Goal: Answer question/provide support: Share knowledge or assist other users

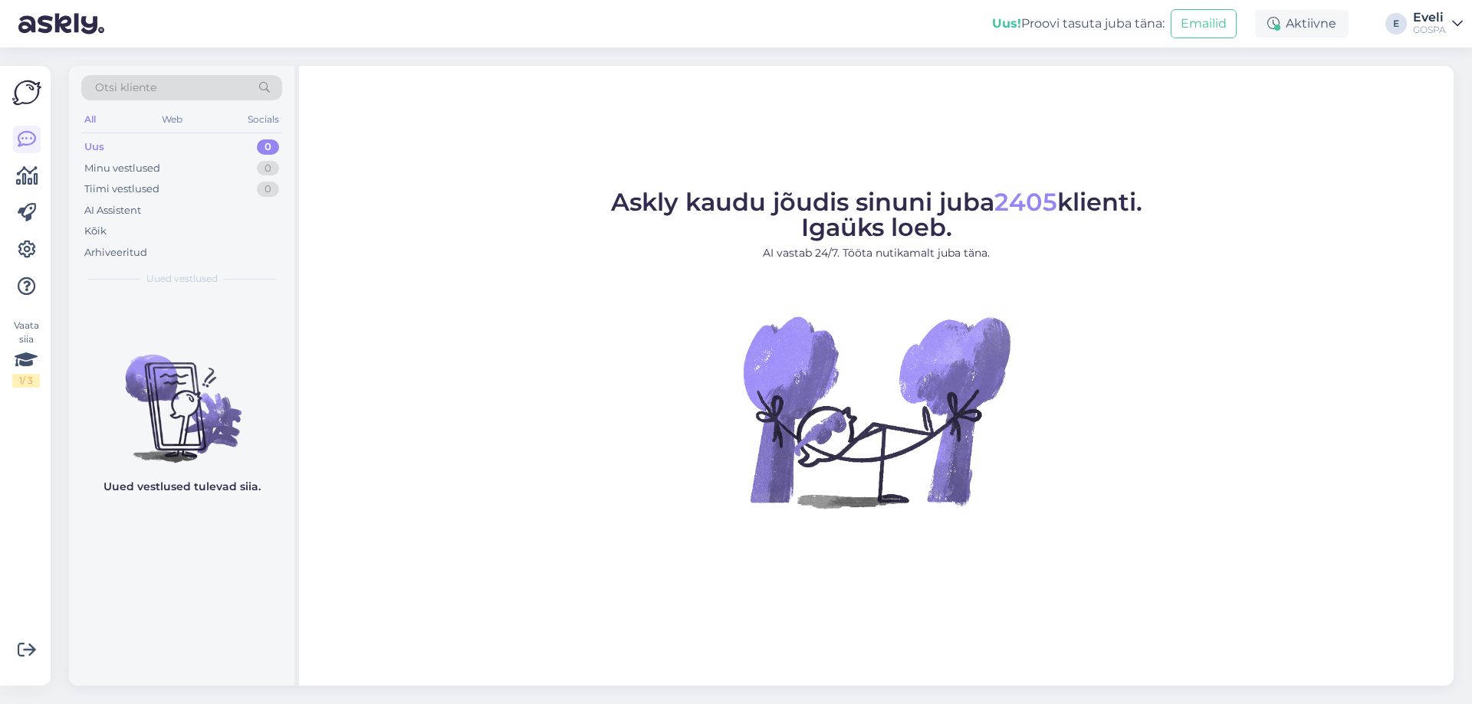
click at [1421, 25] on div "GOSPA" at bounding box center [1429, 30] width 33 height 12
drag, startPoint x: 1328, startPoint y: 134, endPoint x: 1237, endPoint y: 125, distance: 90.9
click at [1326, 133] on div "Logi välja" at bounding box center [1326, 131] width 273 height 28
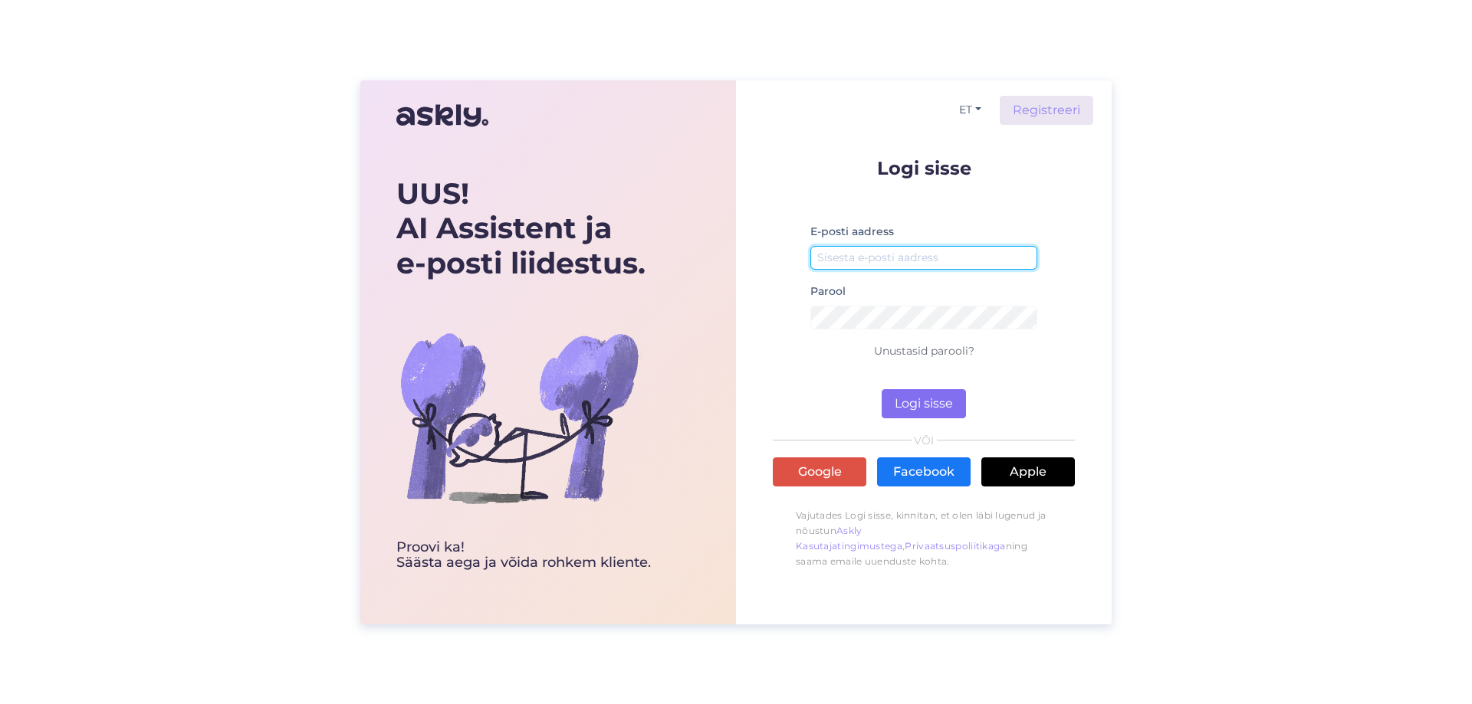
type input "[EMAIL_ADDRESS][DOMAIN_NAME]"
click at [914, 391] on button "Logi sisse" at bounding box center [924, 403] width 84 height 29
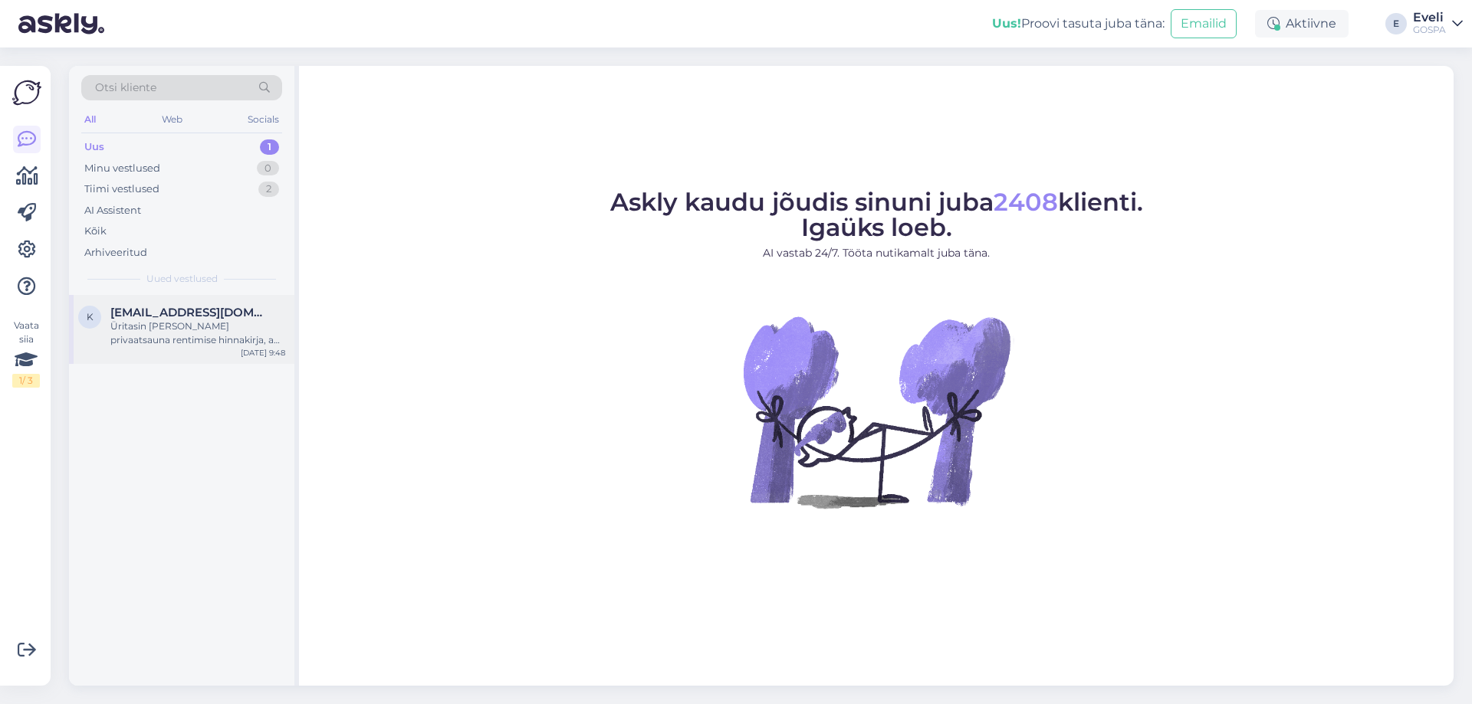
click at [139, 336] on div "Üritasin [PERSON_NAME] privaatsauna rentimise hinnakirja, aga ei õnnestunud [PE…" at bounding box center [197, 334] width 175 height 28
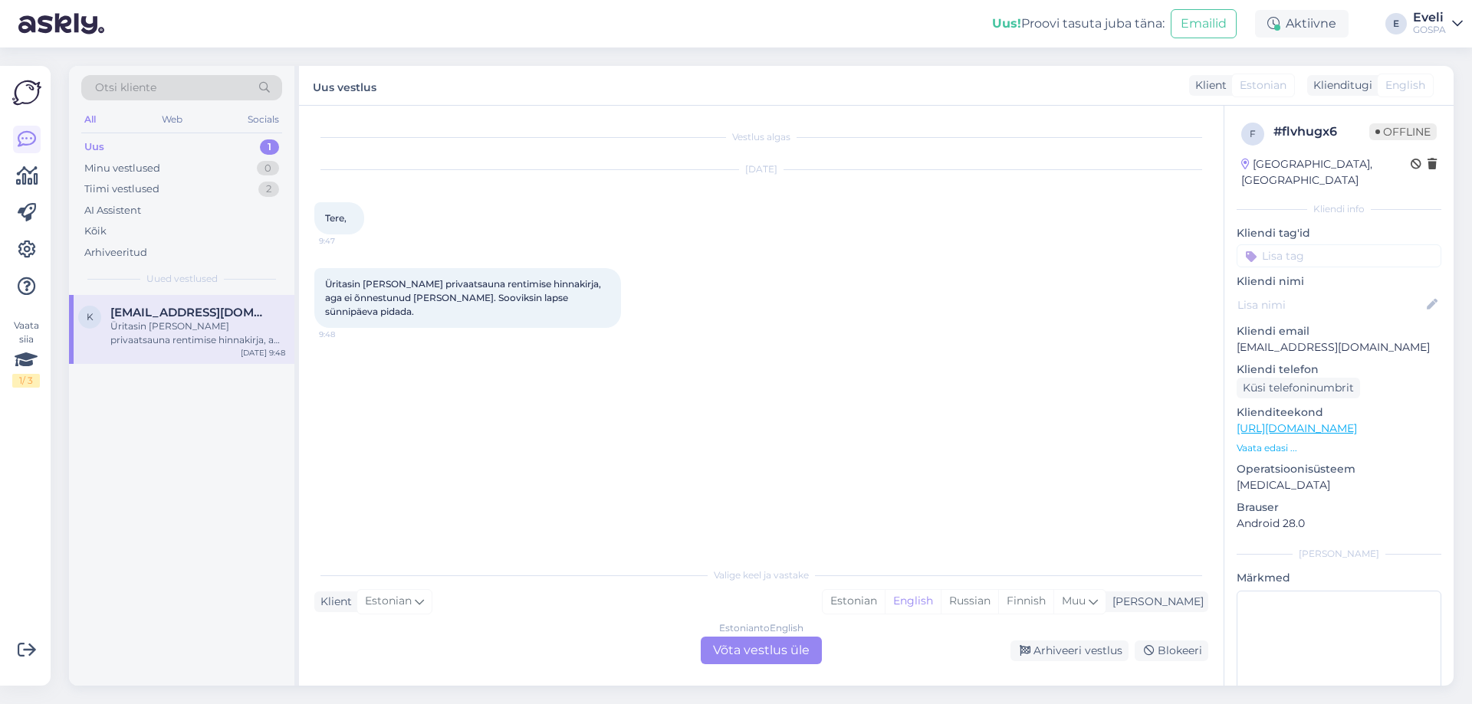
click at [537, 431] on div "Vestlus algas [DATE] Tere, 9:47 Üritasin [PERSON_NAME] privaatsauna rentimise h…" at bounding box center [768, 333] width 908 height 425
click at [165, 193] on div "Tiimi vestlused 2" at bounding box center [181, 189] width 201 height 21
click at [166, 332] on div "Varasemat aega tänaseks ei ole kahjuks enam pakkuda" at bounding box center [197, 334] width 175 height 28
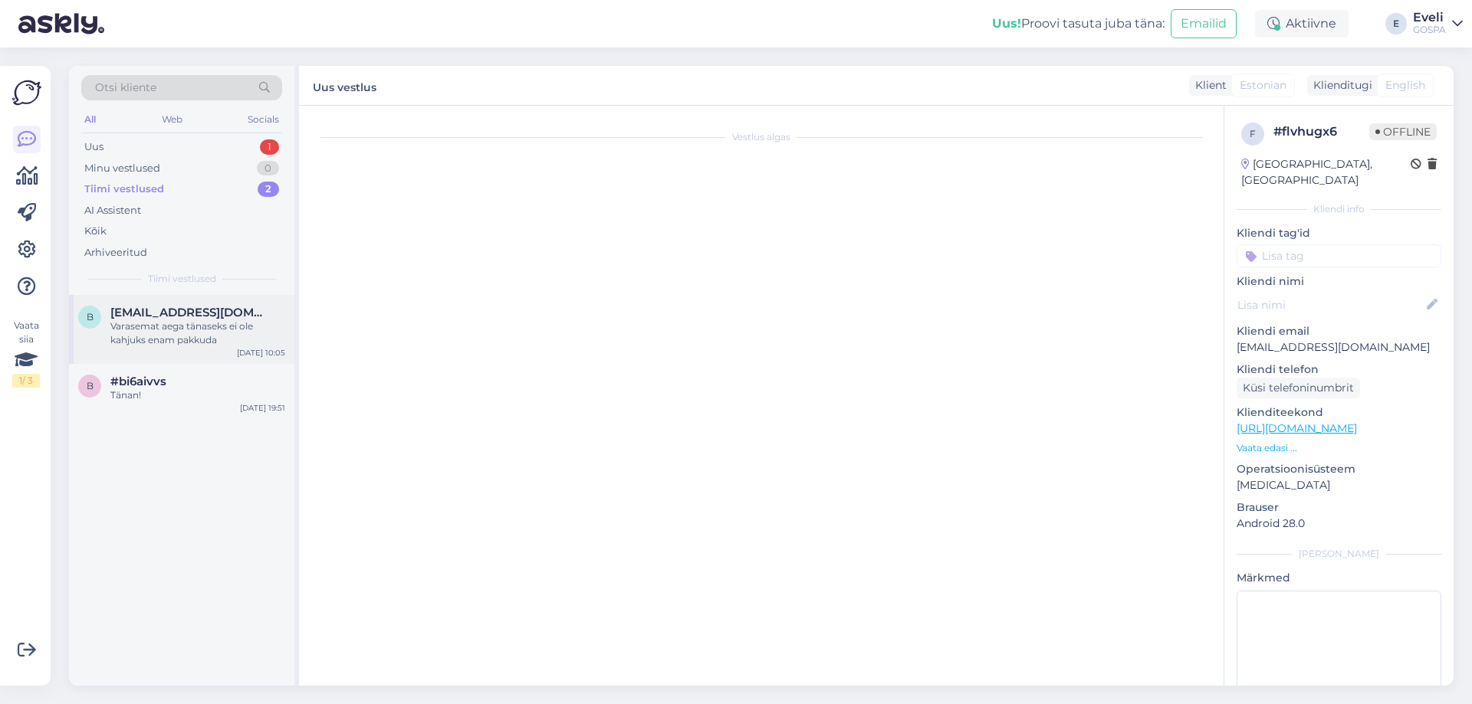
scroll to position [208, 0]
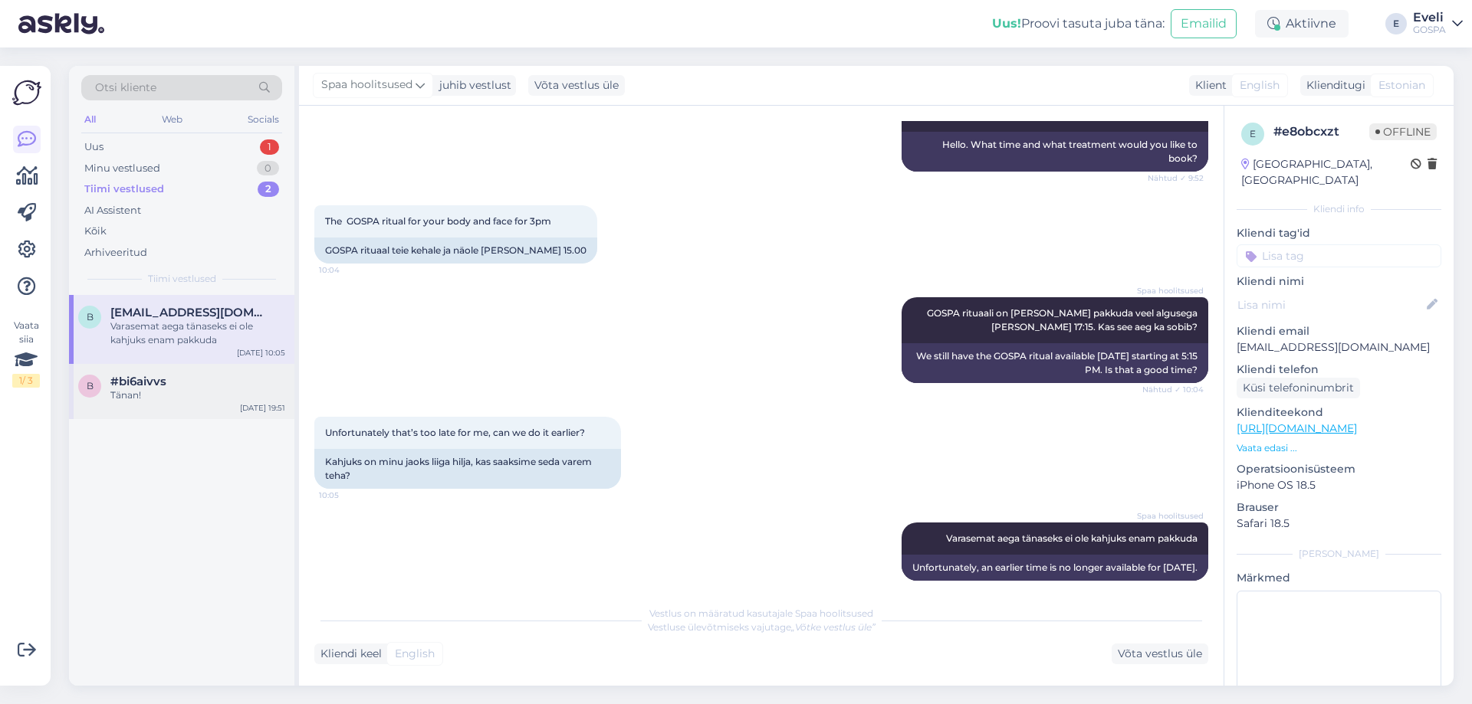
click at [168, 398] on div "Tänan!" at bounding box center [197, 396] width 175 height 14
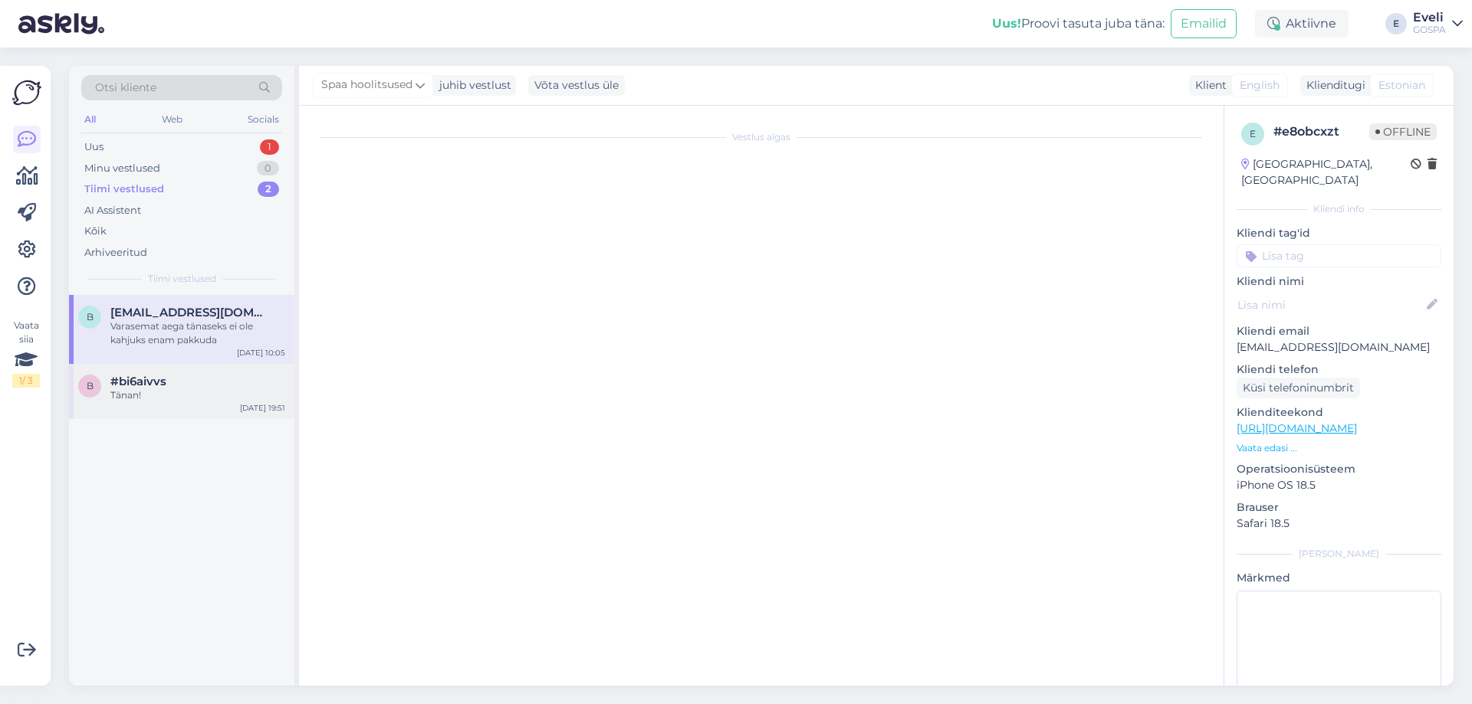
scroll to position [0, 0]
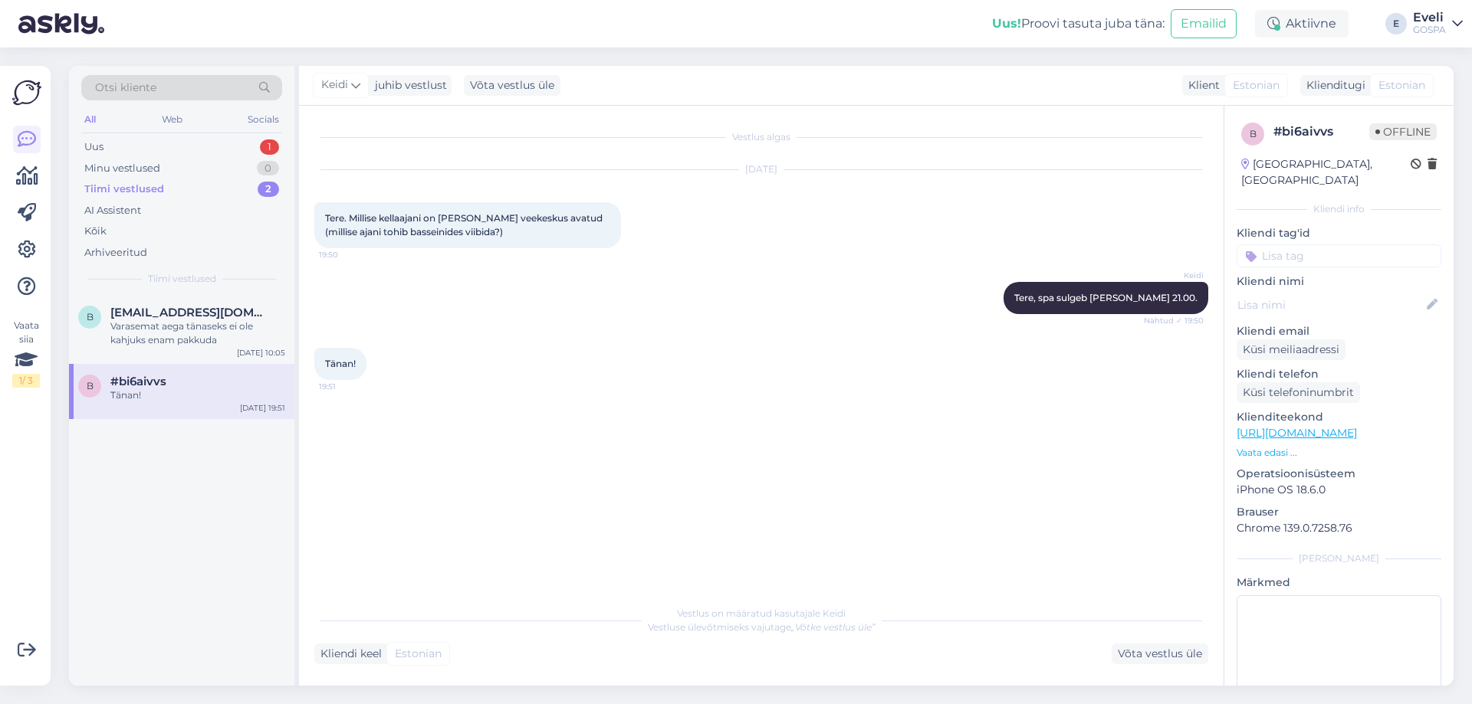
click at [1143, 666] on div "Vestlus algas [DATE] Tere. Millise kellaajani on [PERSON_NAME] veekeskus avatud…" at bounding box center [761, 396] width 924 height 580
click at [1144, 657] on div "Võta vestlus üle" at bounding box center [1159, 654] width 97 height 21
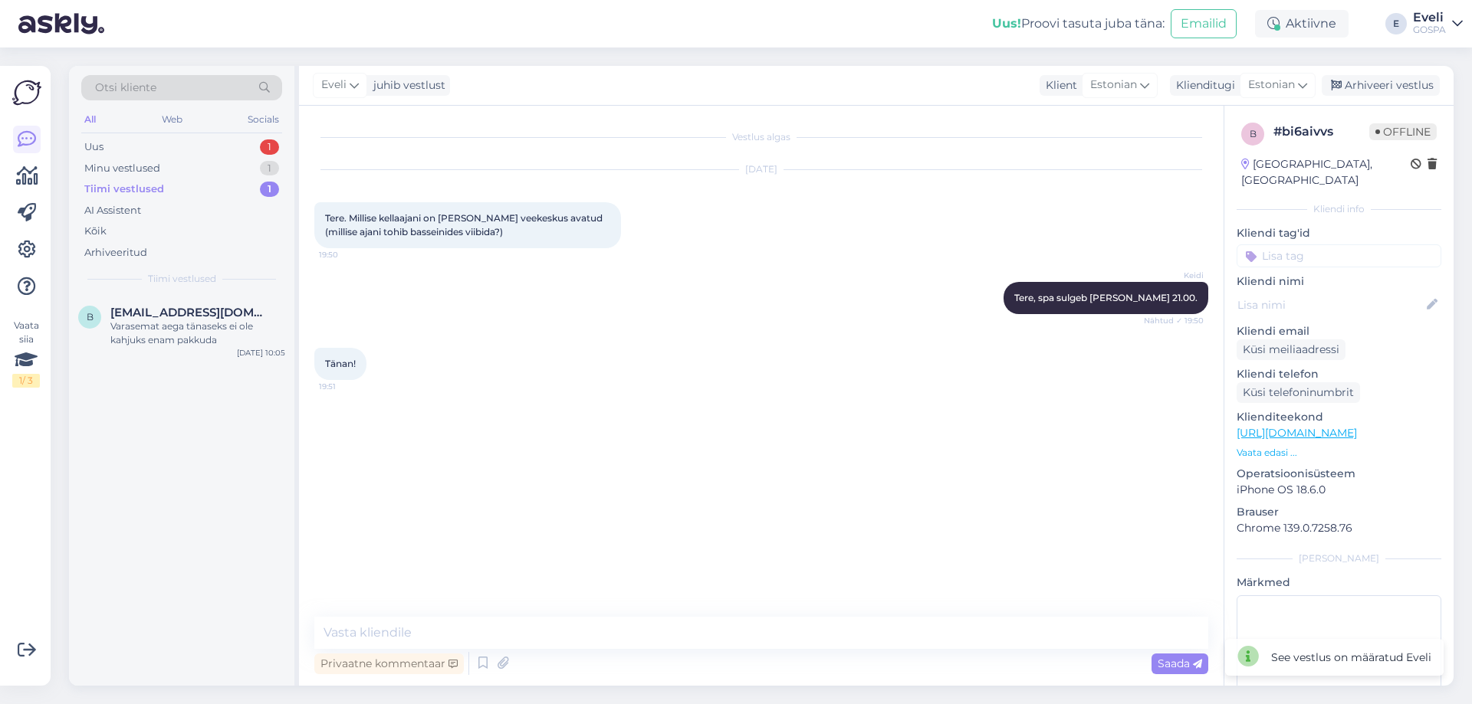
click at [1408, 97] on div "[PERSON_NAME] juhib vestlust Klient [DEMOGRAPHIC_DATA] Klienditugi Estonian Arh…" at bounding box center [876, 86] width 1154 height 40
click at [1405, 86] on div "Arhiveeri vestlus" at bounding box center [1381, 85] width 118 height 21
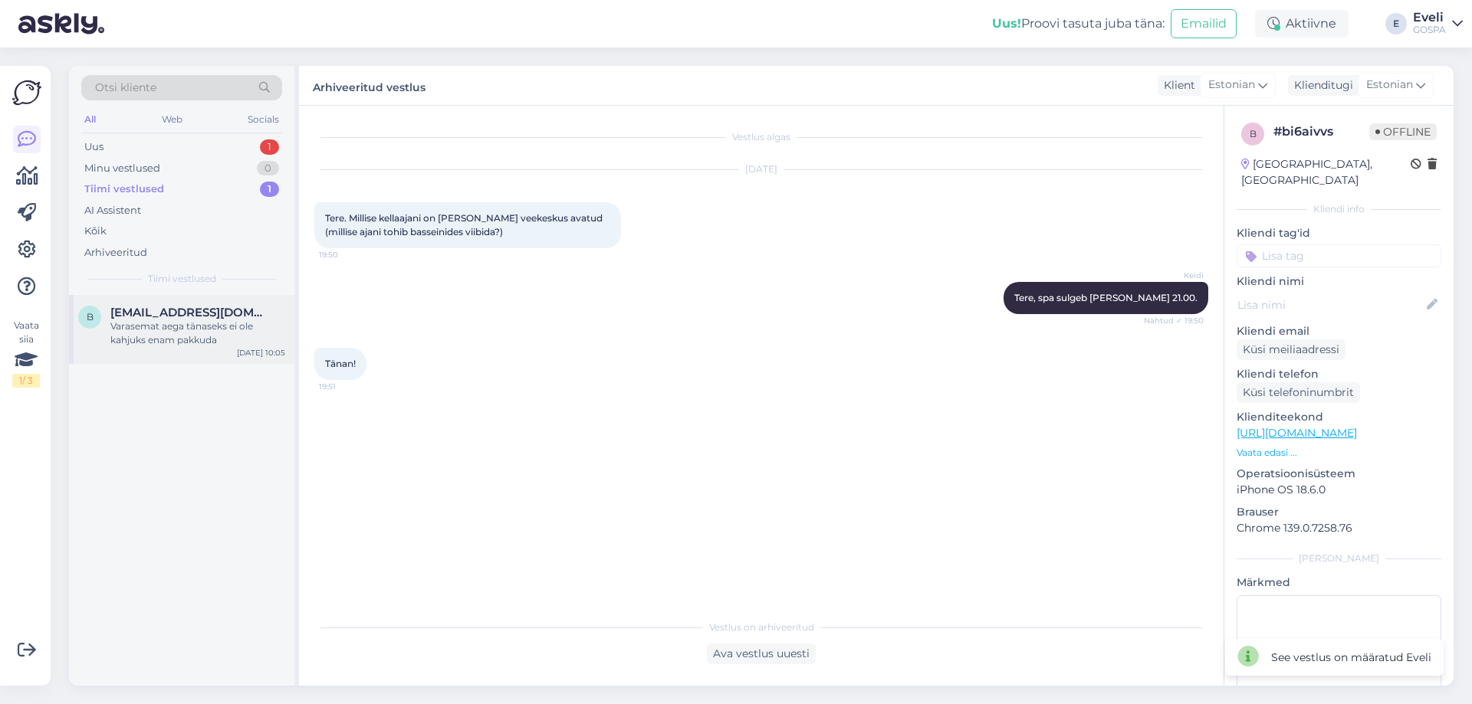
click at [167, 326] on div "Varasemat aega tänaseks ei ole kahjuks enam pakkuda" at bounding box center [197, 334] width 175 height 28
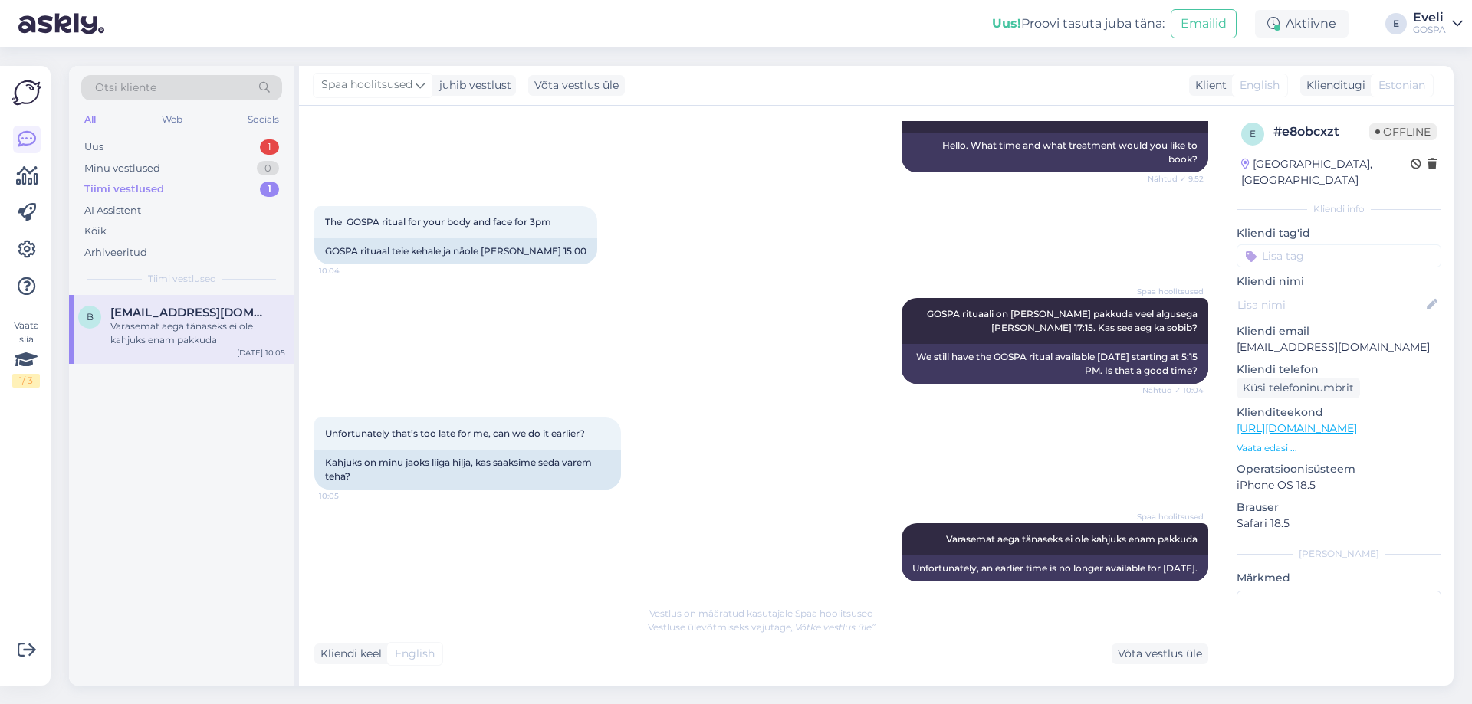
scroll to position [208, 0]
click at [128, 148] on div "Uus 1" at bounding box center [181, 146] width 201 height 21
click at [192, 333] on div "Üritasin [PERSON_NAME] privaatsauna rentimise hinnakirja, aga ei õnnestunud [PE…" at bounding box center [197, 334] width 175 height 28
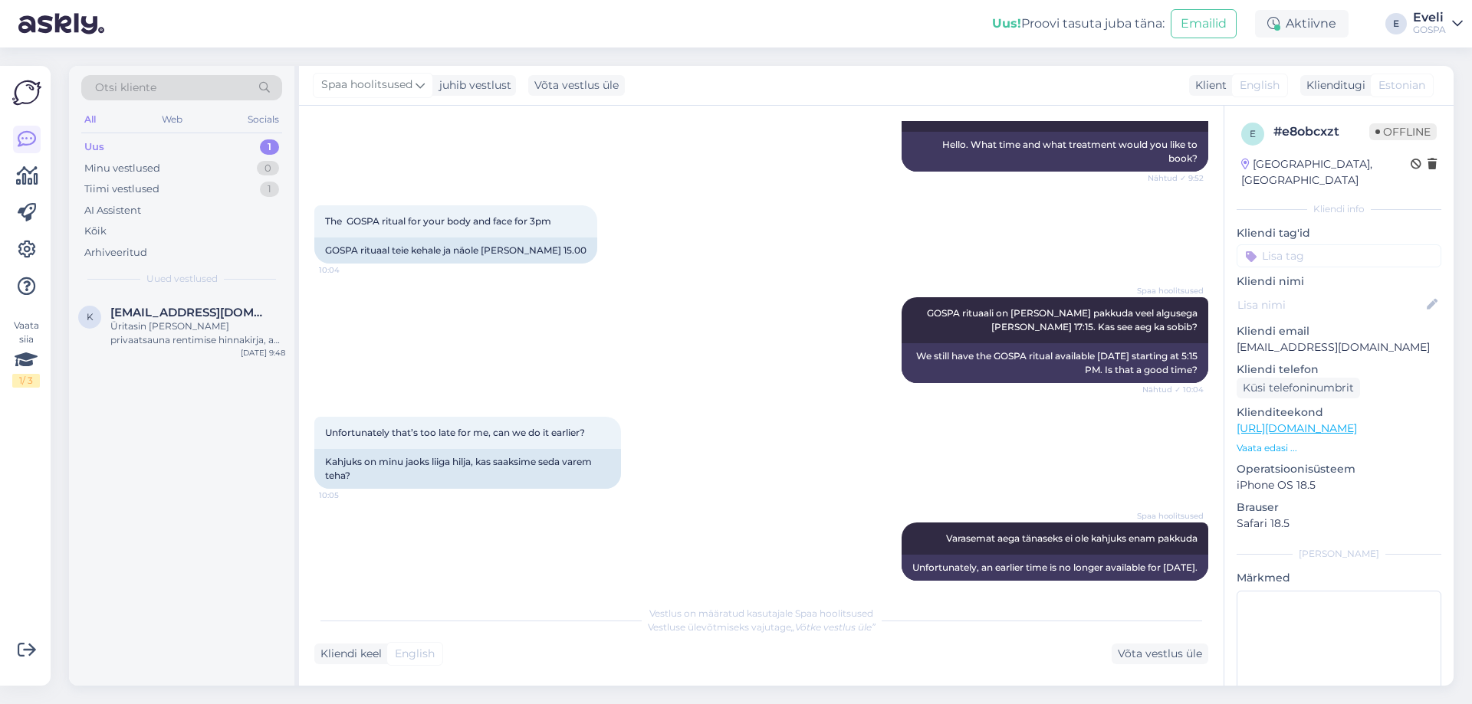
scroll to position [0, 0]
